Goal: Task Accomplishment & Management: Complete application form

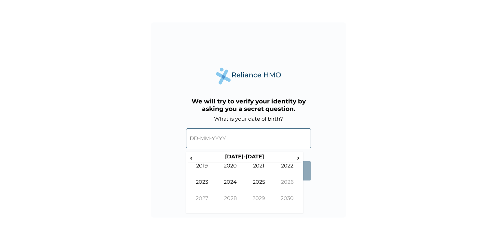
click at [240, 136] on input "text" at bounding box center [248, 138] width 125 height 20
click at [250, 156] on th "2020-2029" at bounding box center [244, 158] width 100 height 9
click at [194, 157] on span "‹" at bounding box center [191, 158] width 7 height 8
click at [193, 159] on span "‹" at bounding box center [191, 158] width 7 height 8
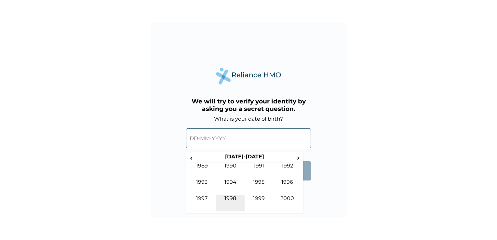
click at [232, 200] on td "1998" at bounding box center [230, 203] width 29 height 16
click at [283, 196] on td "Dec" at bounding box center [287, 203] width 29 height 16
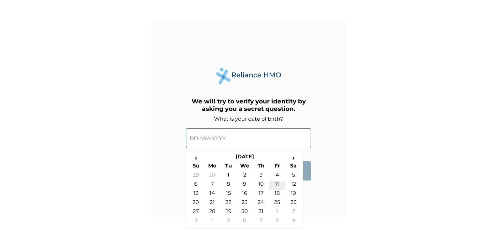
click at [276, 185] on td "11" at bounding box center [277, 185] width 16 height 9
type input "11-12-1998"
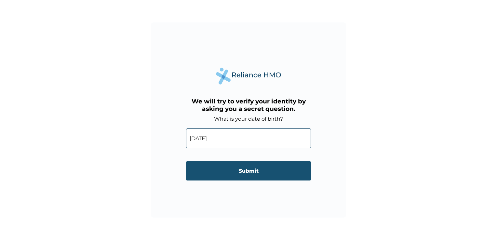
click at [244, 174] on input "Submit" at bounding box center [248, 170] width 125 height 19
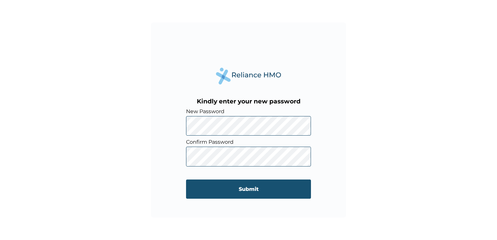
click at [254, 189] on input "Submit" at bounding box center [248, 189] width 125 height 19
